Goal: Find specific page/section: Find specific page/section

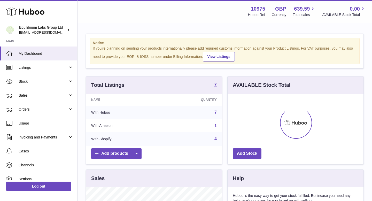
scroll to position [81, 136]
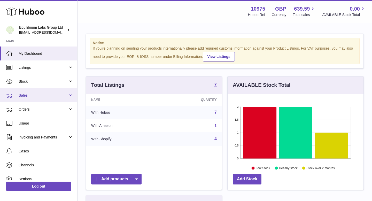
click at [49, 92] on link "Sales" at bounding box center [38, 95] width 77 height 14
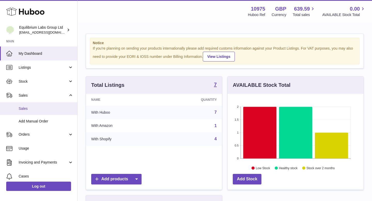
click at [47, 110] on span "Sales" at bounding box center [46, 108] width 55 height 5
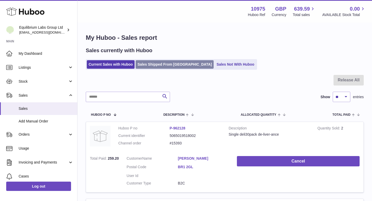
click at [155, 66] on link "Sales Shipped From Huboo" at bounding box center [175, 64] width 78 height 9
